Goal: Register for event/course

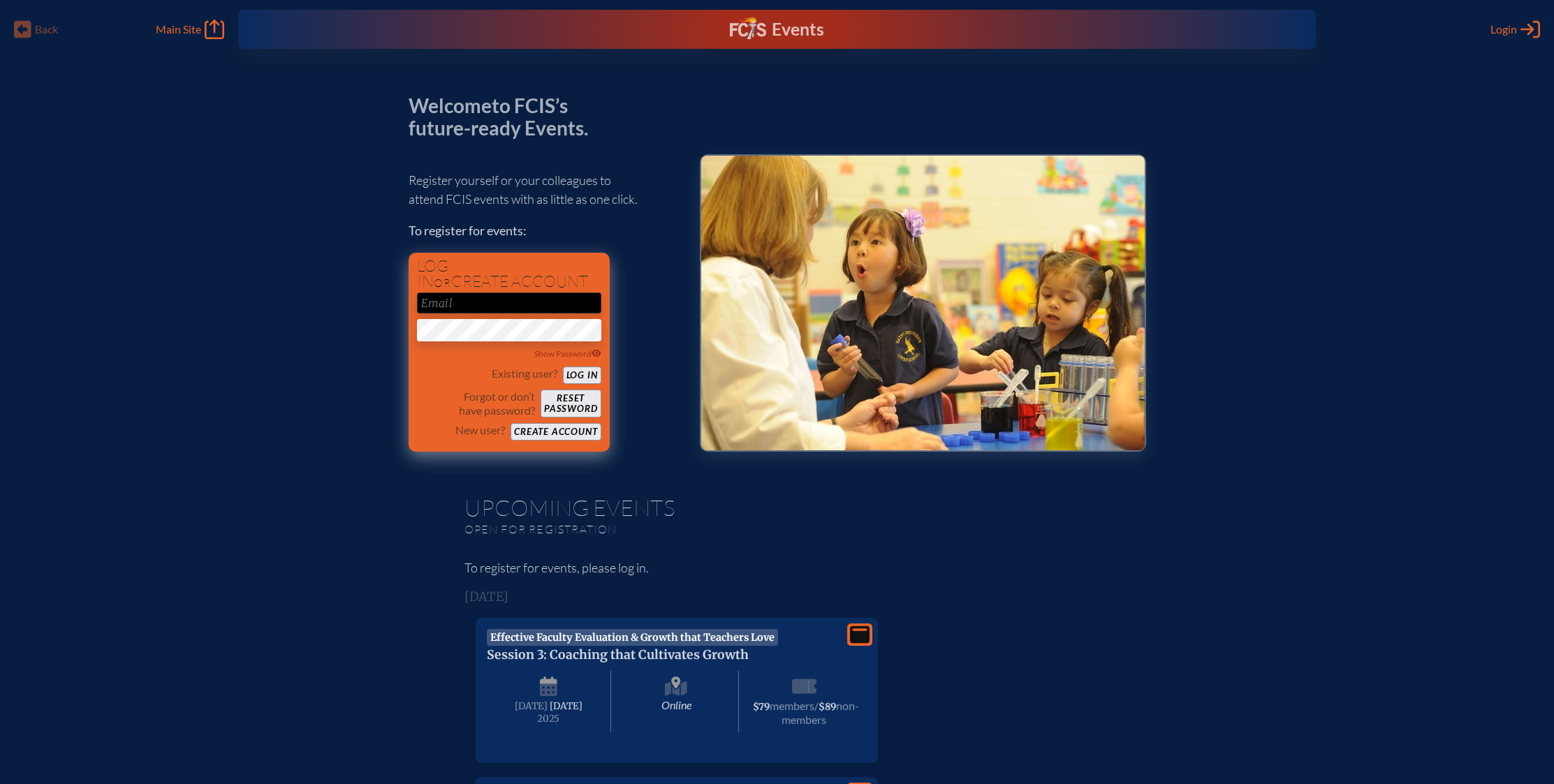
type input "[EMAIL_ADDRESS][DOMAIN_NAME]"
click at [577, 376] on button "Log in" at bounding box center [582, 375] width 39 height 18
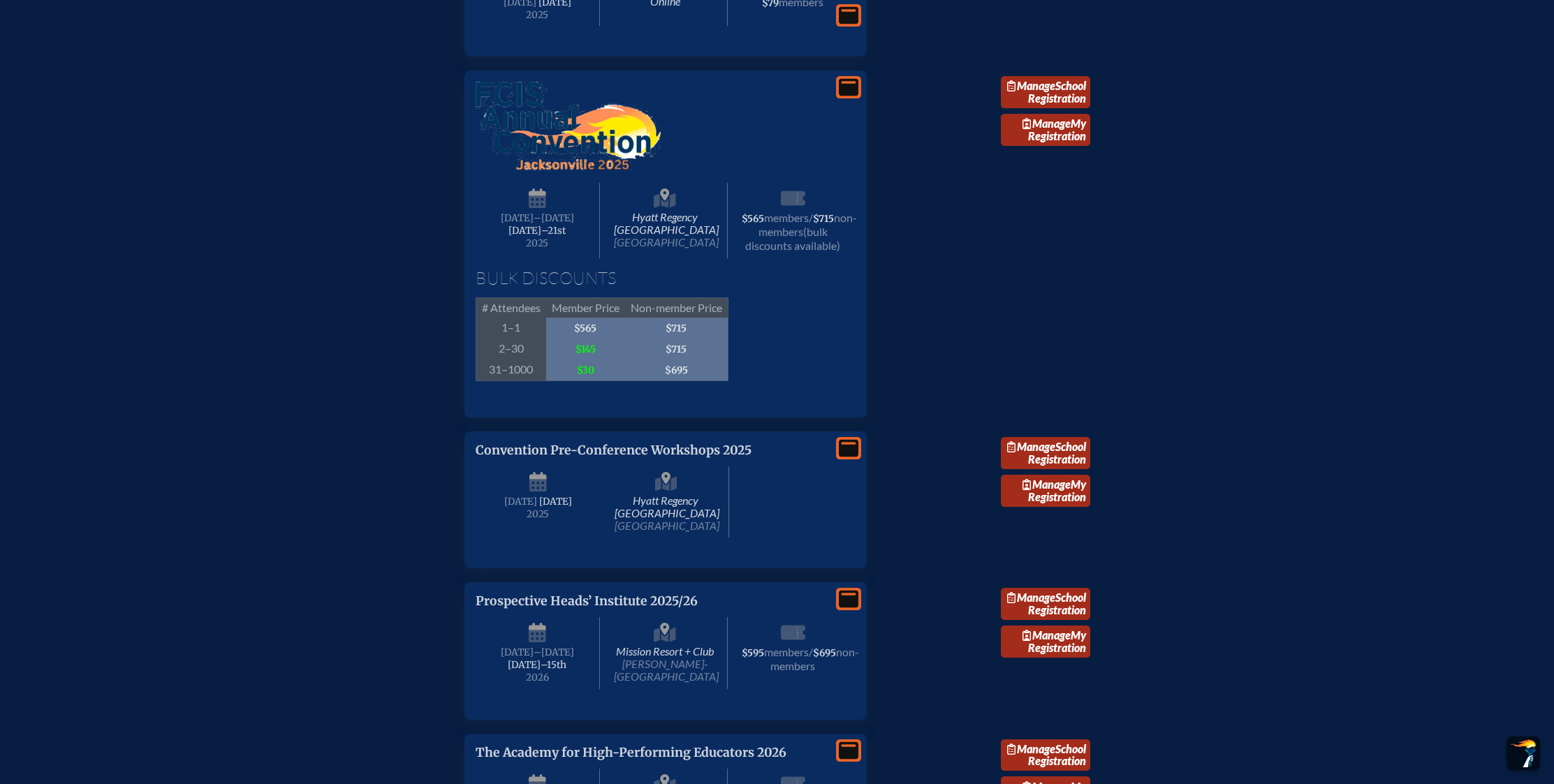
scroll to position [1334, 0]
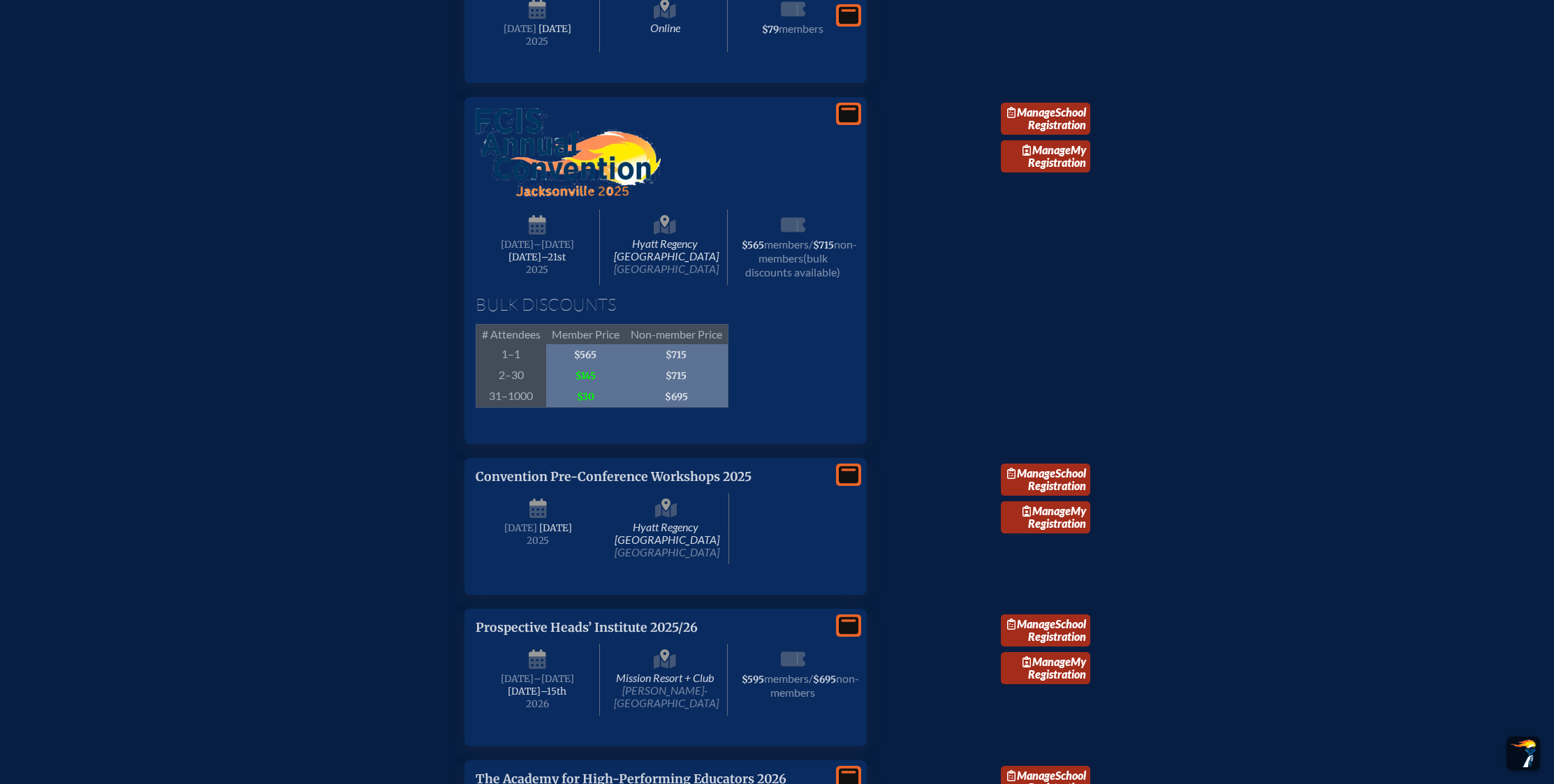
click at [852, 123] on icon at bounding box center [848, 114] width 19 height 18
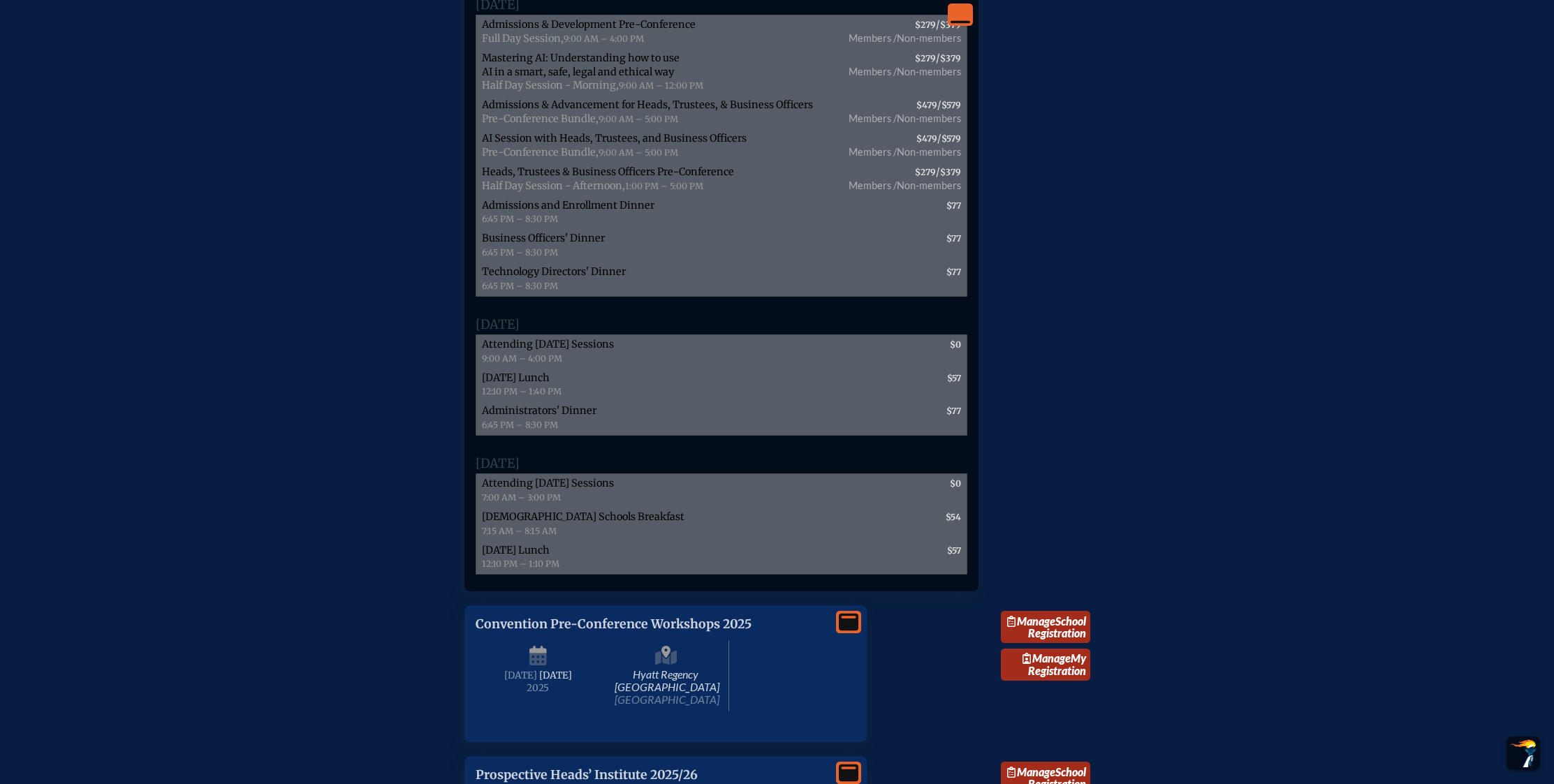
scroll to position [1917, 0]
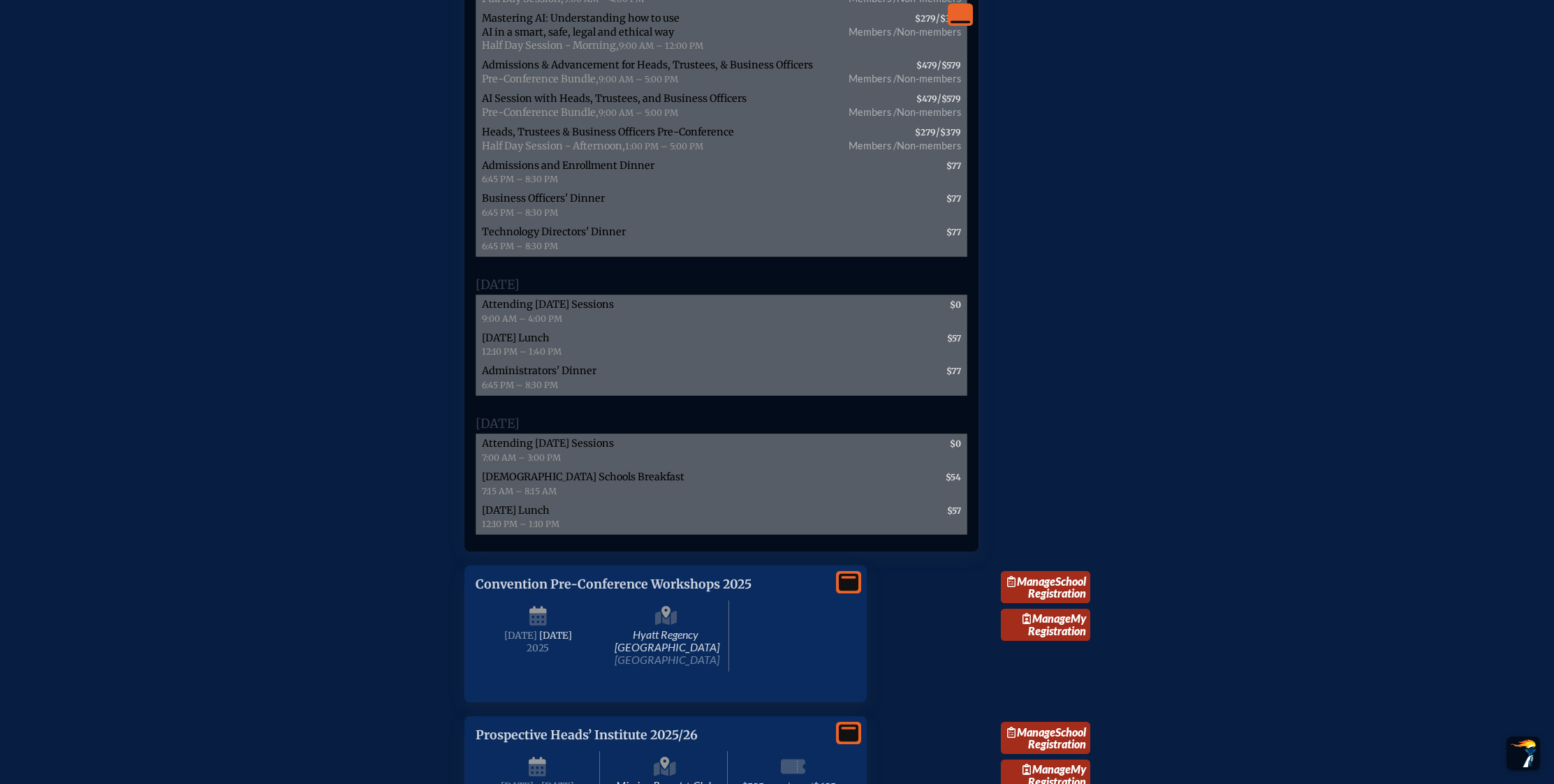
click at [558, 450] on span "Attending [DATE] Sessions" at bounding box center [548, 443] width 132 height 13
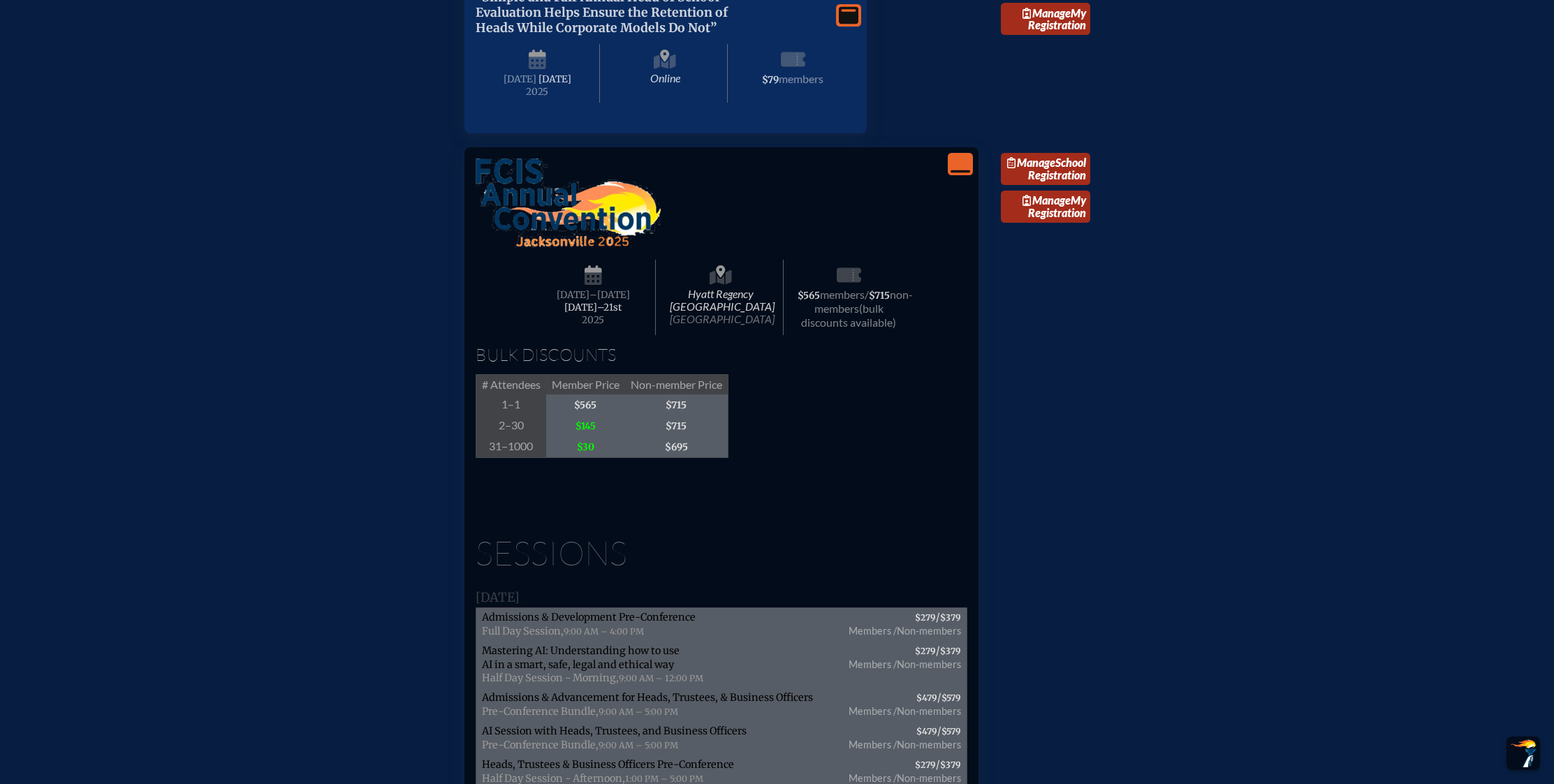
scroll to position [1288, 0]
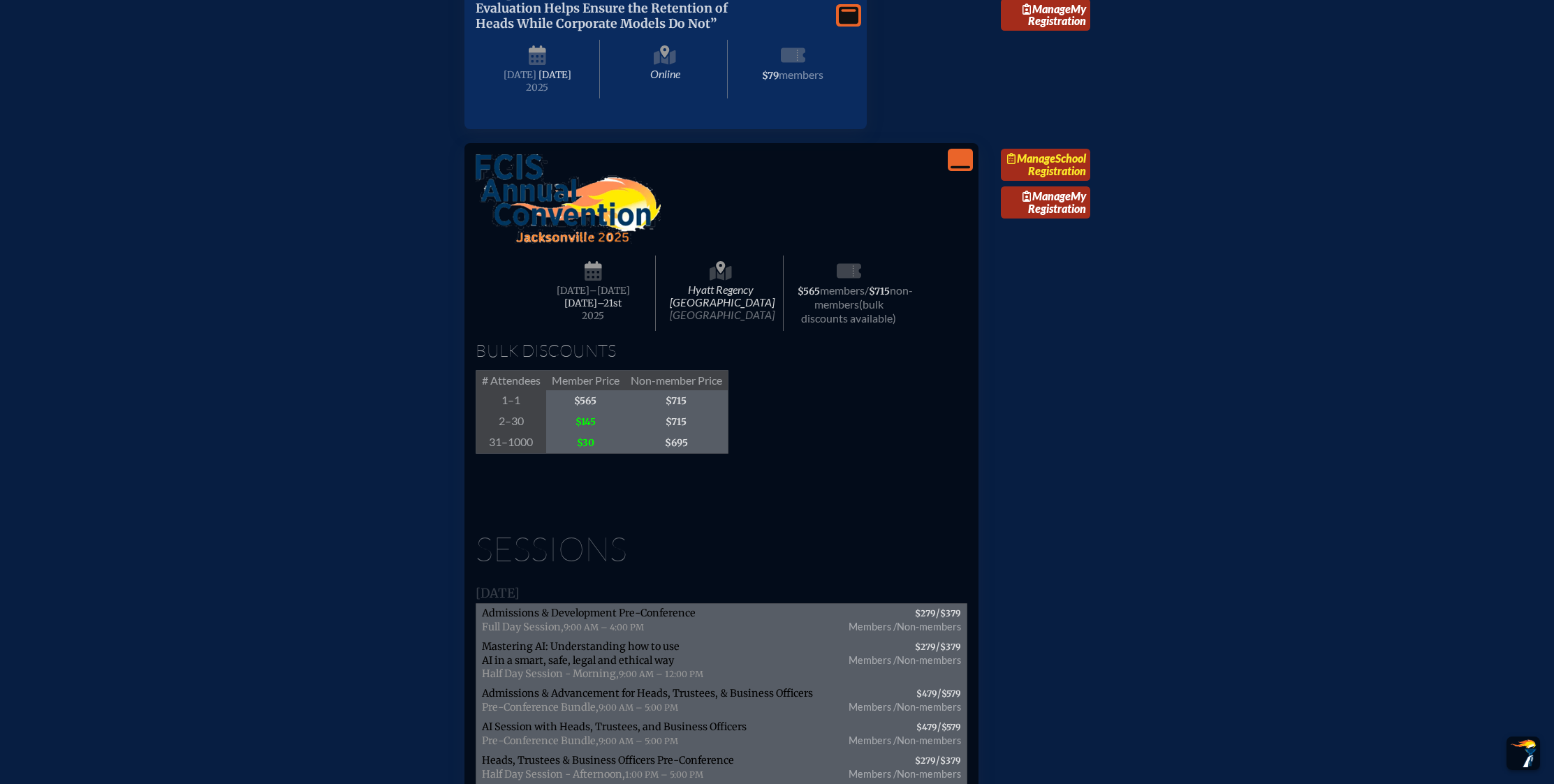
click at [1055, 165] on span "Manage" at bounding box center [1031, 159] width 48 height 14
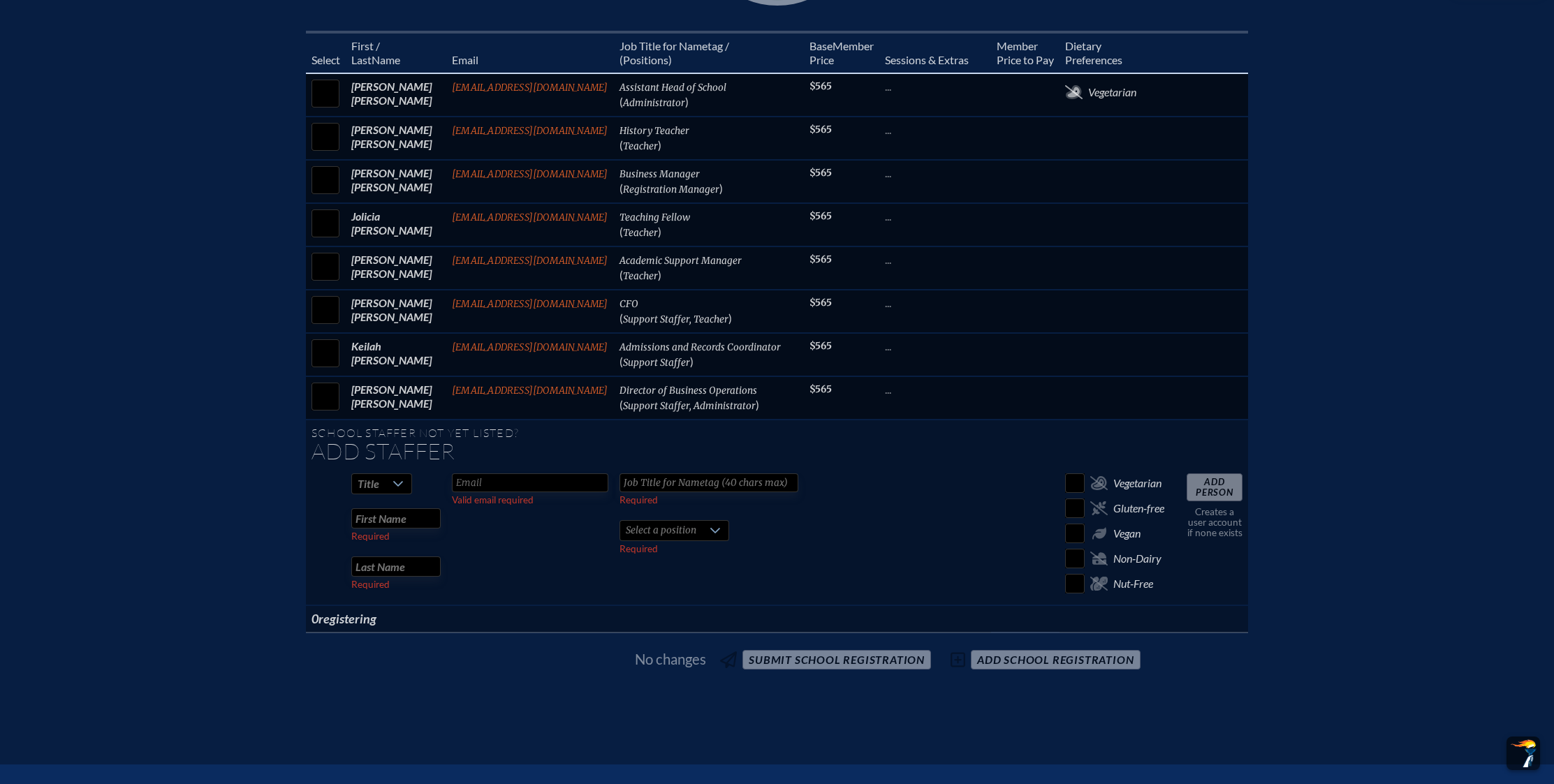
scroll to position [661, 0]
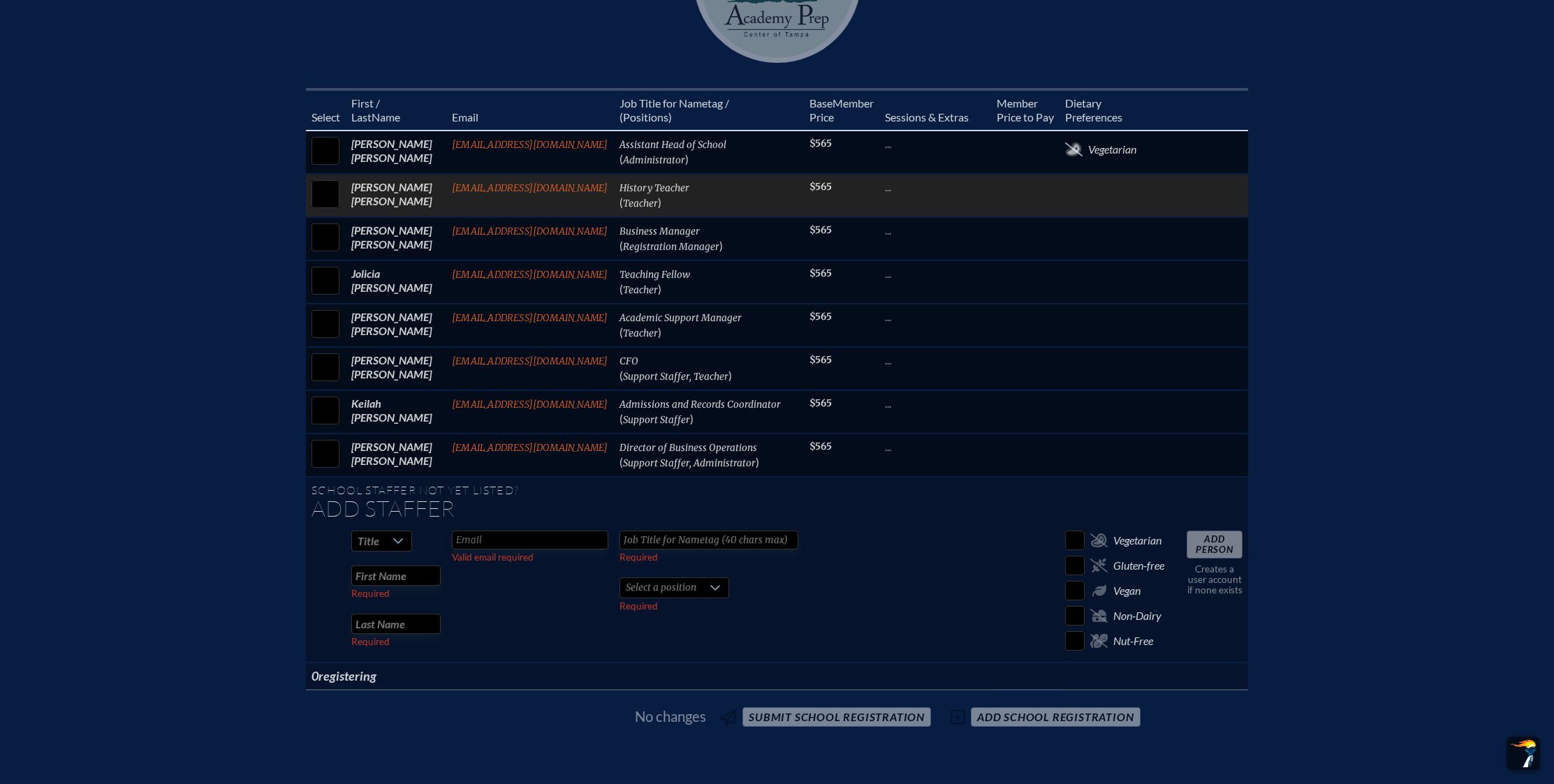
click at [332, 210] on input "checkbox" at bounding box center [325, 193] width 35 height 35
checkbox input "true"
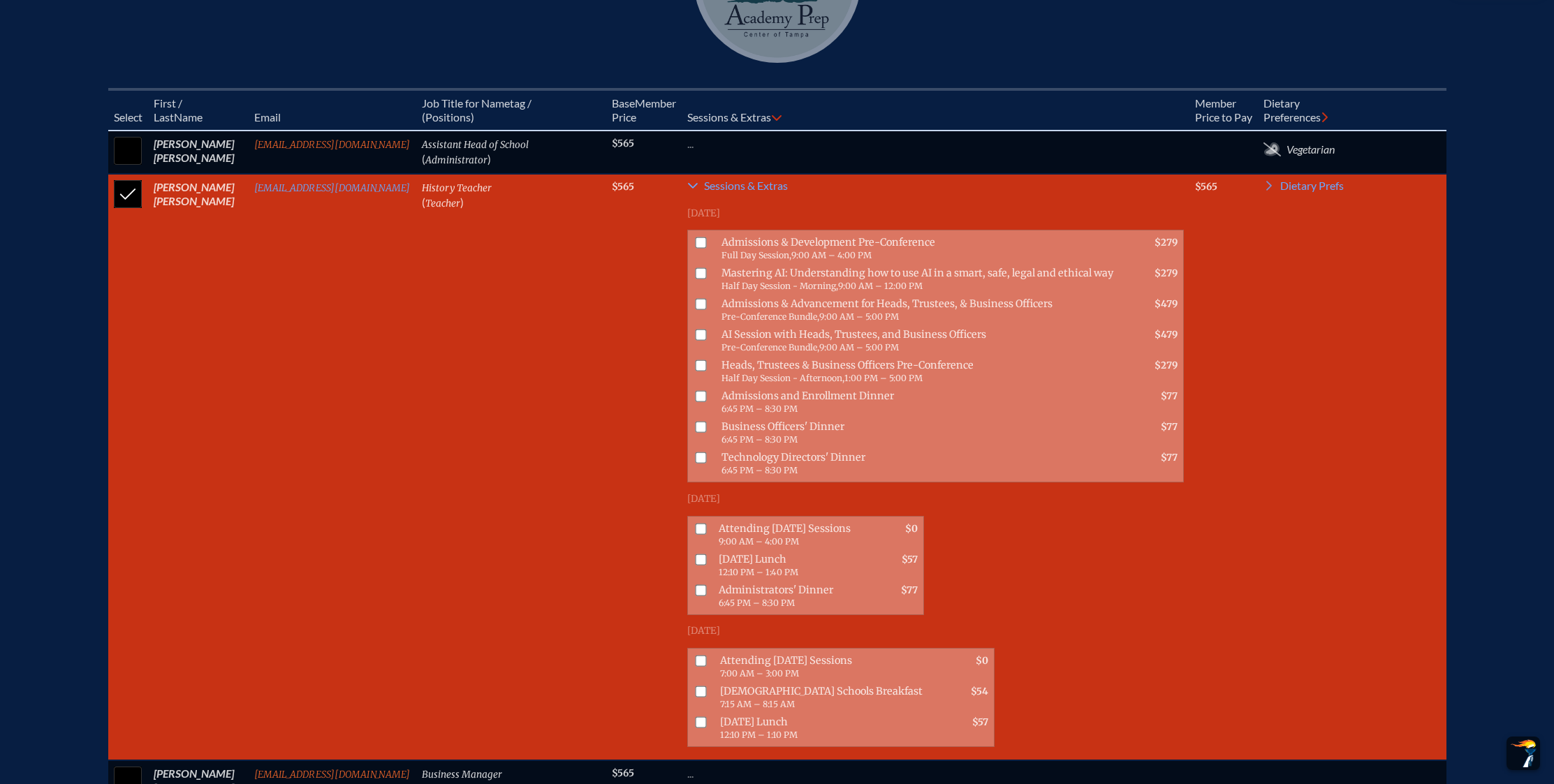
click at [701, 664] on input "checkbox" at bounding box center [700, 660] width 11 height 11
checkbox input "true"
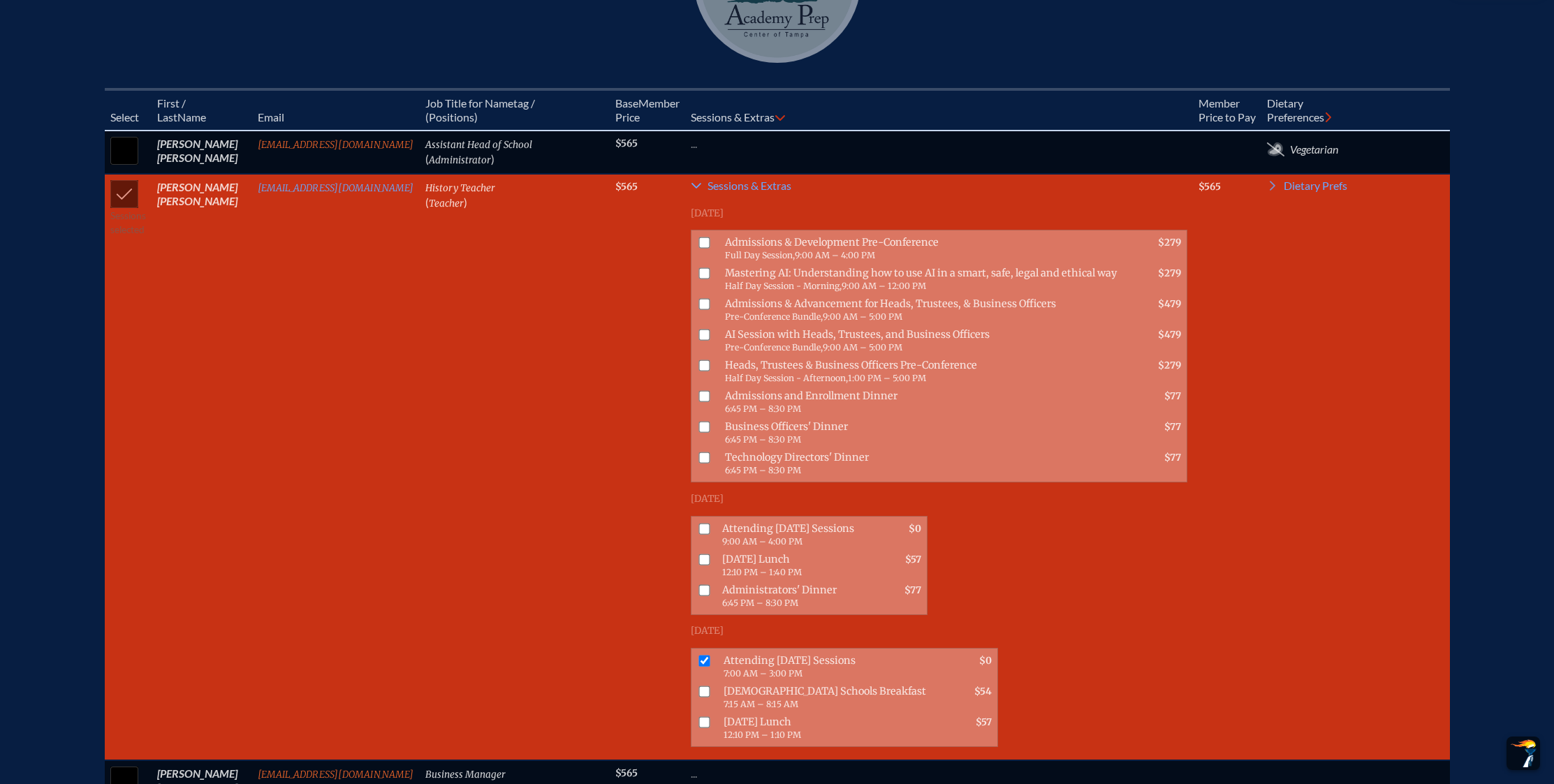
click at [707, 697] on input "checkbox" at bounding box center [703, 690] width 11 height 11
checkbox input "true"
click at [705, 727] on input "checkbox" at bounding box center [703, 722] width 11 height 11
checkbox input "true"
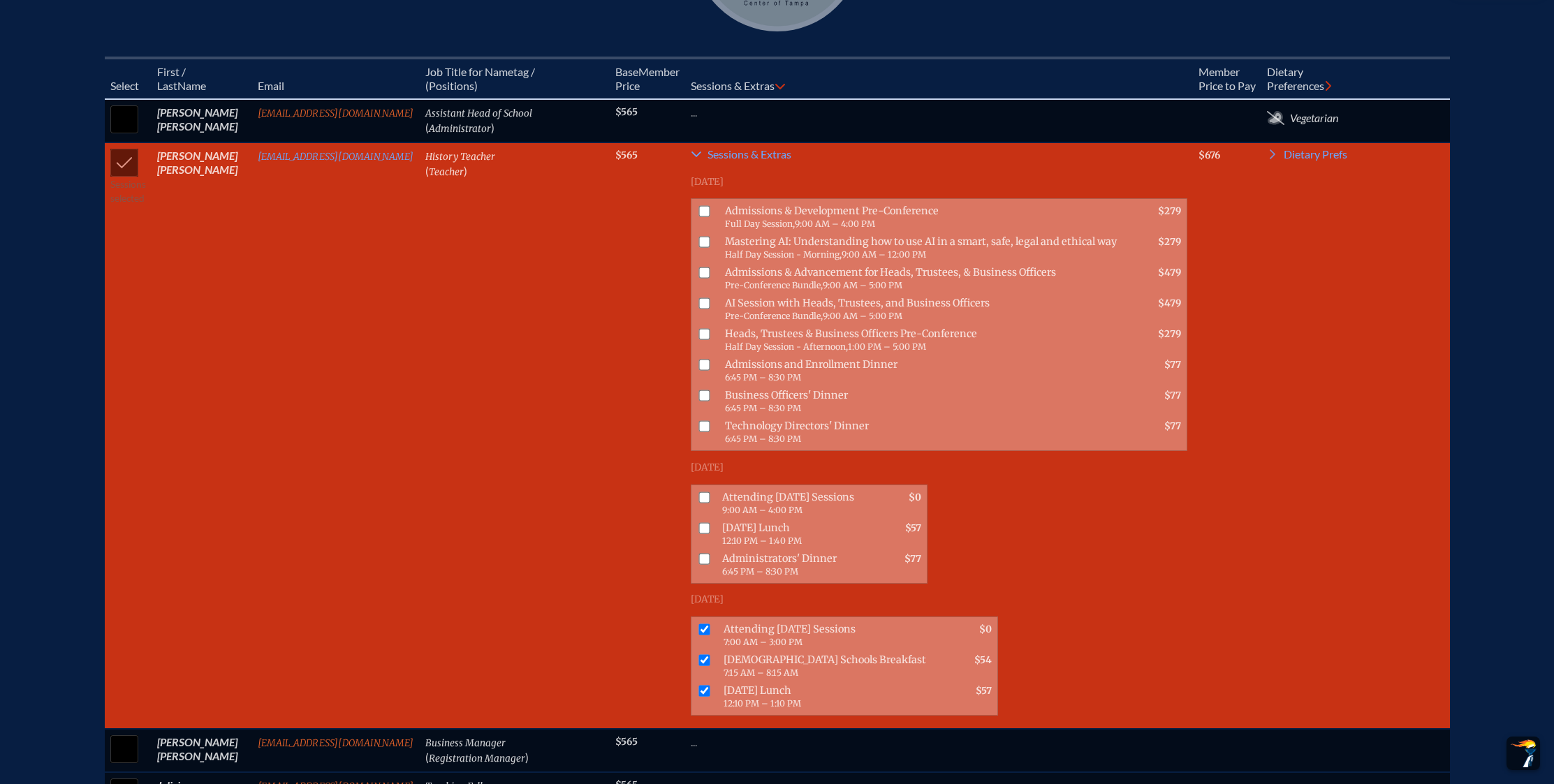
scroll to position [694, 0]
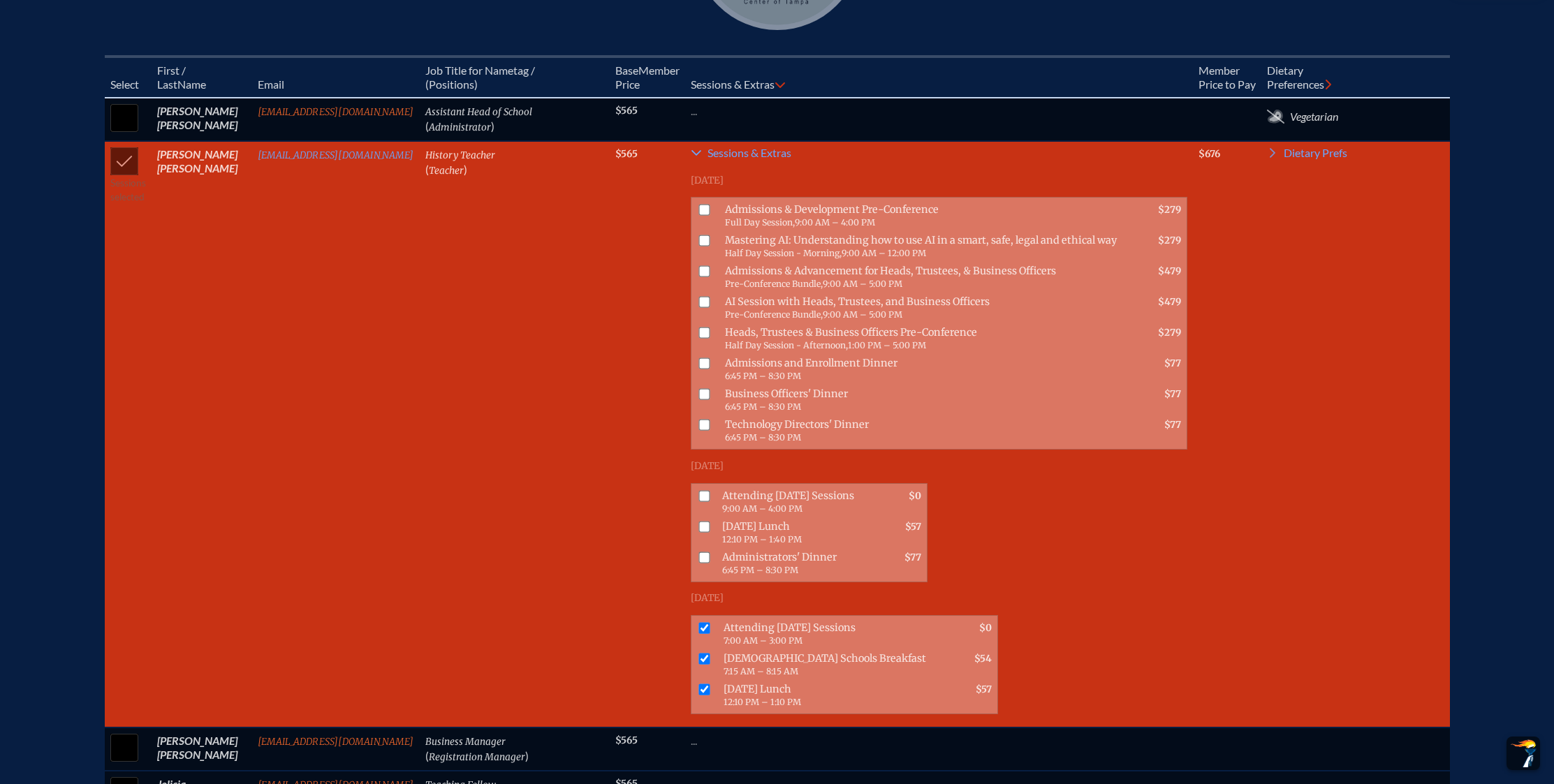
click at [707, 664] on input "checkbox" at bounding box center [703, 658] width 11 height 11
checkbox input "false"
click at [707, 695] on input "checkbox" at bounding box center [703, 689] width 11 height 11
checkbox input "false"
click at [706, 664] on input "checkbox" at bounding box center [703, 658] width 11 height 11
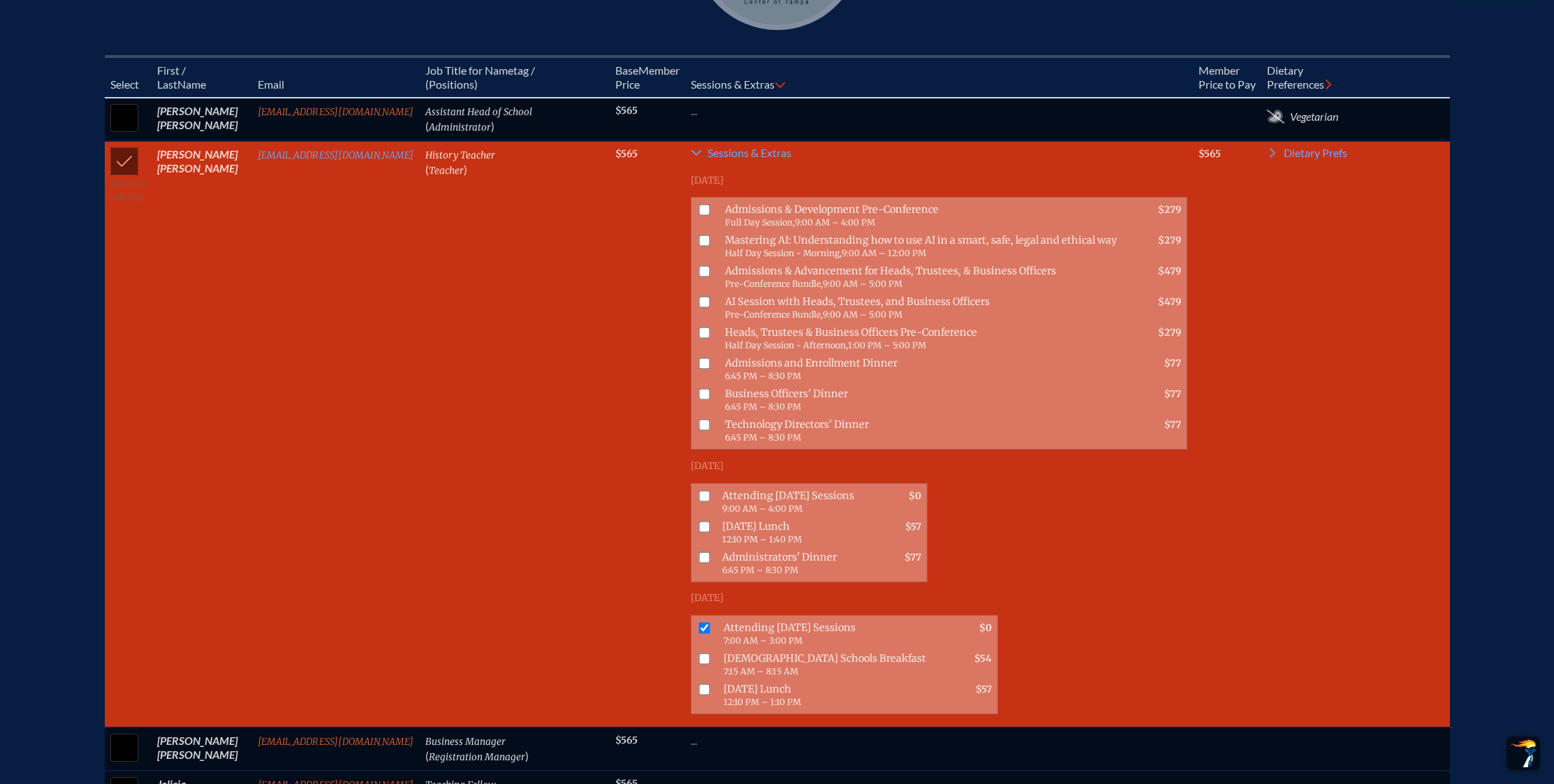
checkbox input "true"
click at [706, 695] on input "checkbox" at bounding box center [703, 689] width 11 height 11
checkbox input "true"
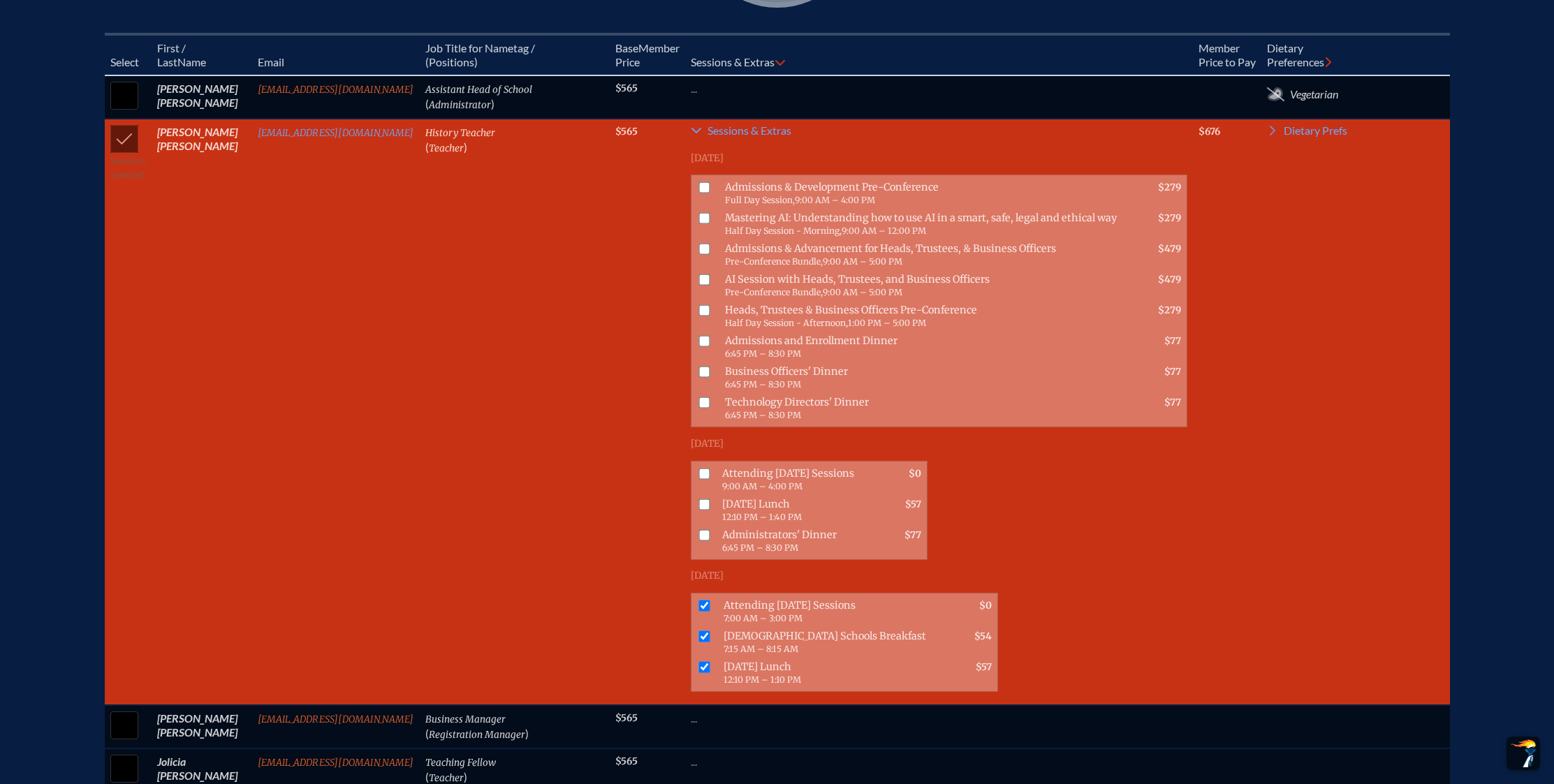
scroll to position [617, 0]
